Goal: Navigation & Orientation: Find specific page/section

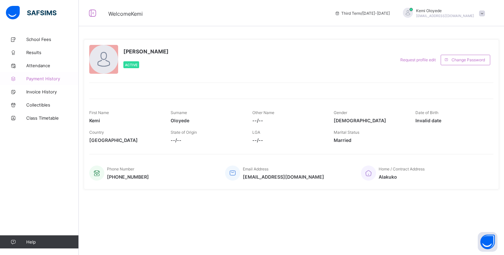
click at [61, 83] on link "Payment History" at bounding box center [39, 78] width 79 height 13
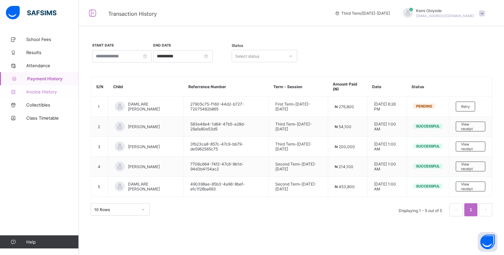
click at [22, 92] on icon at bounding box center [13, 92] width 26 height 5
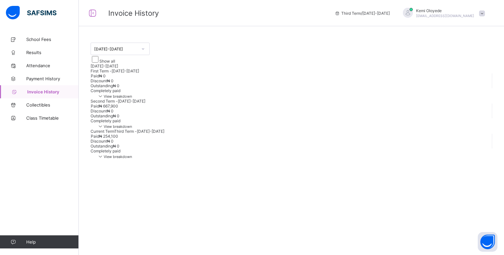
click at [120, 93] on span "Completely paid" at bounding box center [106, 90] width 30 height 5
click at [27, 106] on span "Collectibles" at bounding box center [52, 104] width 52 height 5
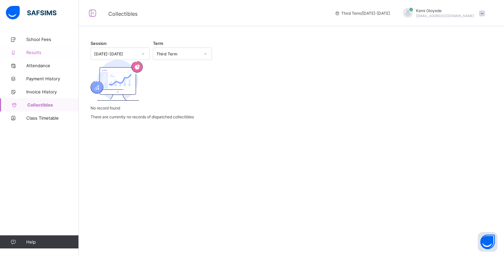
click at [31, 58] on link "Results" at bounding box center [39, 52] width 79 height 13
